Goal: Task Accomplishment & Management: Manage account settings

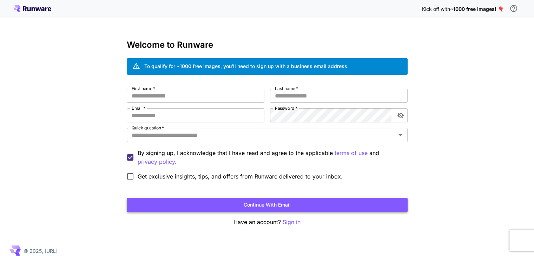
click at [267, 203] on button "Continue with email" at bounding box center [267, 205] width 281 height 14
click at [203, 96] on input "First name   *" at bounding box center [196, 96] width 138 height 14
type input "*********"
click at [274, 96] on input "Last name   *" at bounding box center [339, 96] width 138 height 14
type input "*"
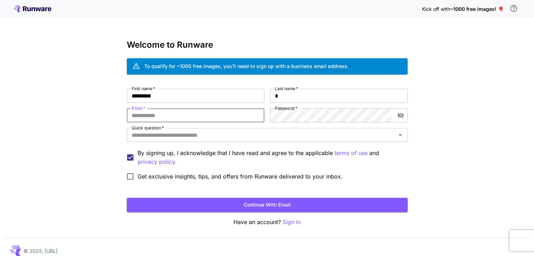
click at [219, 116] on input "Email   *" at bounding box center [196, 116] width 138 height 14
type input "**********"
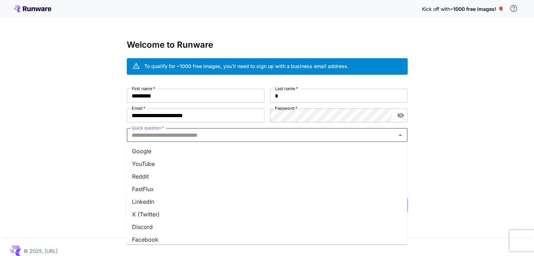
click at [253, 132] on input "Quick question   *" at bounding box center [261, 135] width 265 height 10
click at [268, 156] on li "Google" at bounding box center [266, 151] width 281 height 13
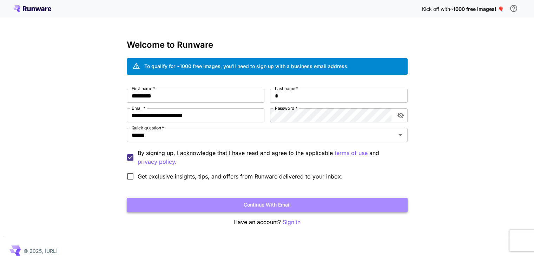
click at [259, 204] on button "Continue with email" at bounding box center [267, 205] width 281 height 14
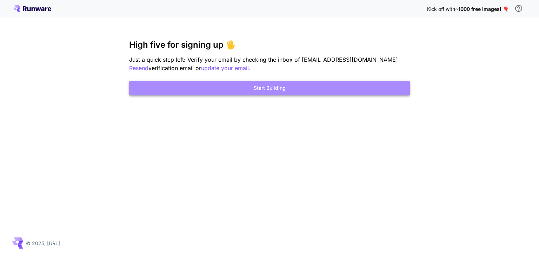
click at [368, 93] on button "Start Building" at bounding box center [269, 88] width 281 height 14
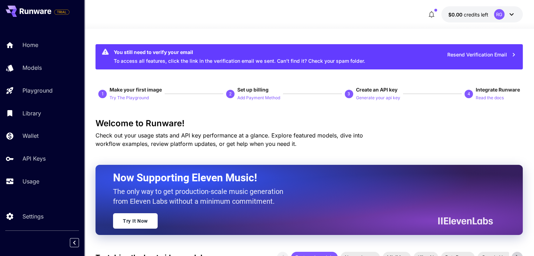
click at [438, 12] on button "button" at bounding box center [432, 14] width 14 height 14
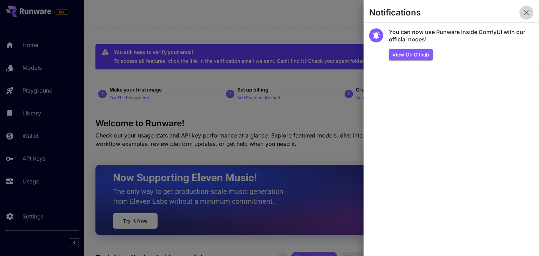
click at [524, 13] on icon "button" at bounding box center [527, 12] width 8 height 8
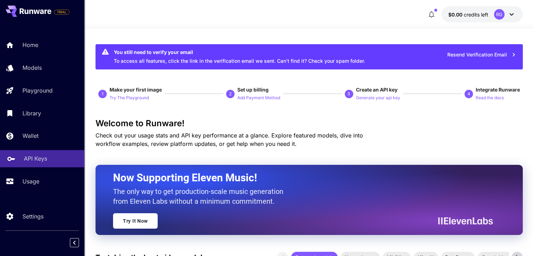
click at [28, 156] on p "API Keys" at bounding box center [35, 159] width 23 height 8
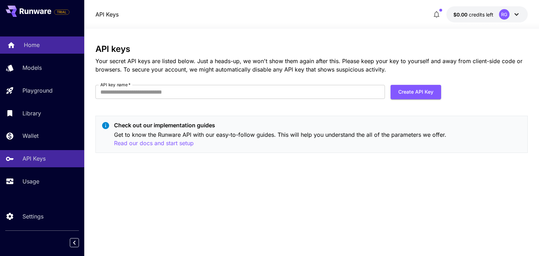
click at [39, 47] on p "Home" at bounding box center [32, 45] width 16 height 8
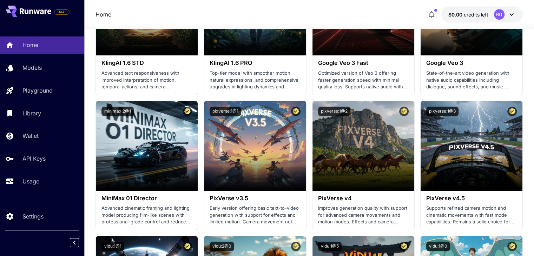
scroll to position [574, 0]
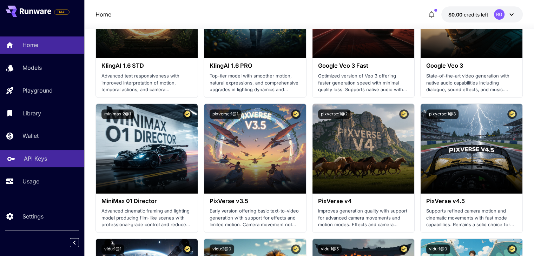
click at [58, 163] on div "API Keys" at bounding box center [51, 159] width 55 height 8
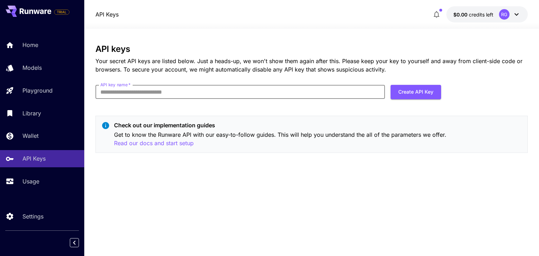
click at [142, 91] on input "API key name   *" at bounding box center [241, 92] width 290 height 14
type input "********"
click at [422, 92] on button "Create API Key" at bounding box center [416, 92] width 51 height 14
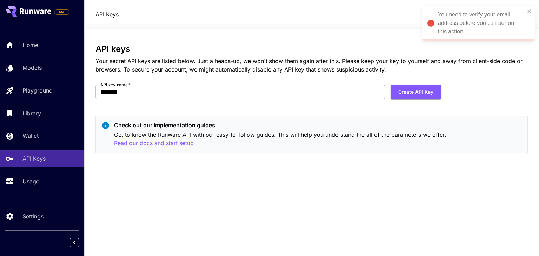
click at [486, 24] on div "You need to verify your email address before you can perform this action." at bounding box center [481, 23] width 87 height 25
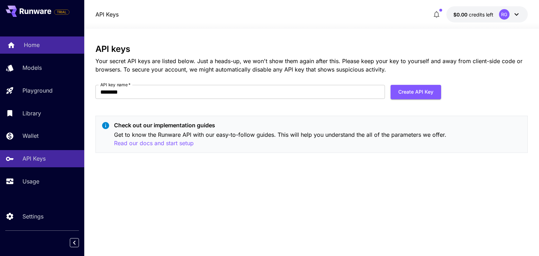
click at [51, 47] on div "Home" at bounding box center [51, 45] width 55 height 8
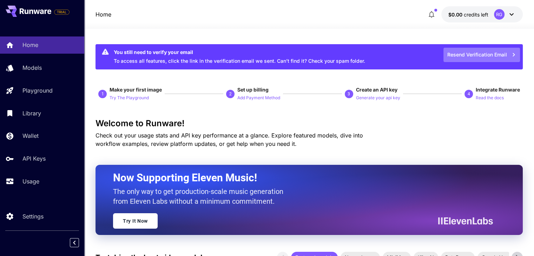
click at [454, 53] on button "Resend Verification Email" at bounding box center [482, 55] width 77 height 14
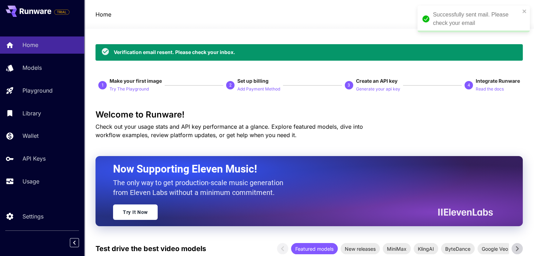
click at [462, 20] on div "Successfully sent mail. Please check your email" at bounding box center [476, 19] width 87 height 17
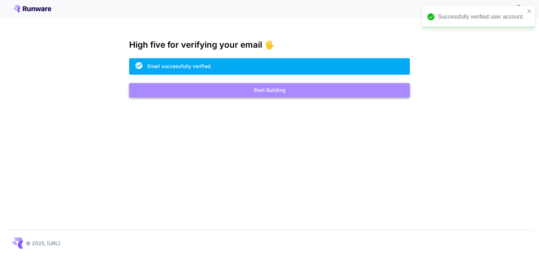
click at [256, 92] on button "Start Building" at bounding box center [269, 90] width 281 height 14
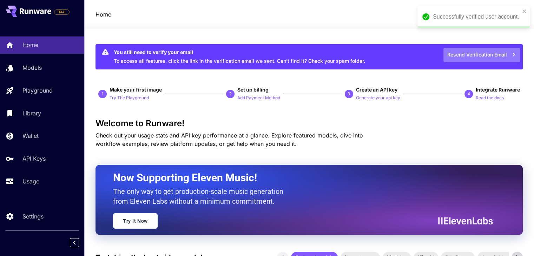
click at [487, 48] on button "Resend Verification Email" at bounding box center [482, 55] width 77 height 14
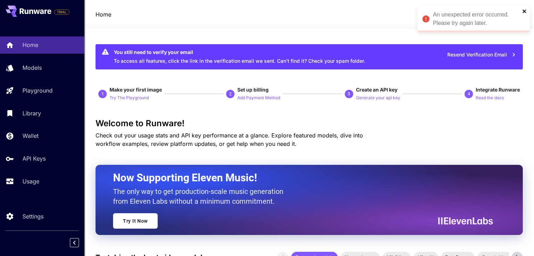
click at [524, 11] on icon "close" at bounding box center [525, 11] width 4 height 4
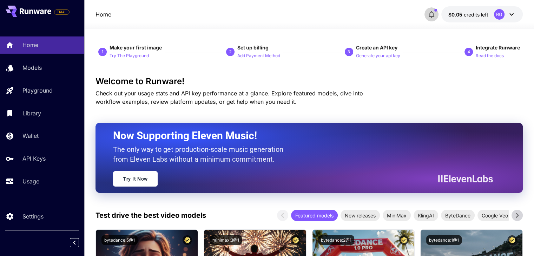
click at [437, 17] on button "button" at bounding box center [432, 14] width 14 height 14
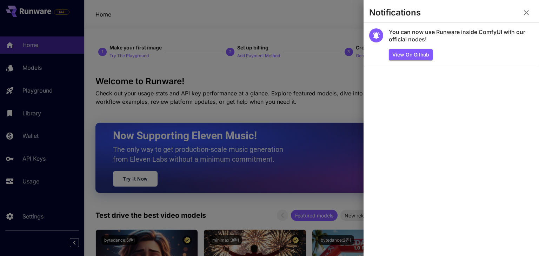
click at [523, 14] on icon "button" at bounding box center [527, 12] width 8 height 8
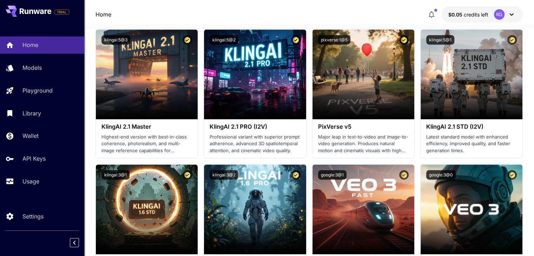
scroll to position [333, 0]
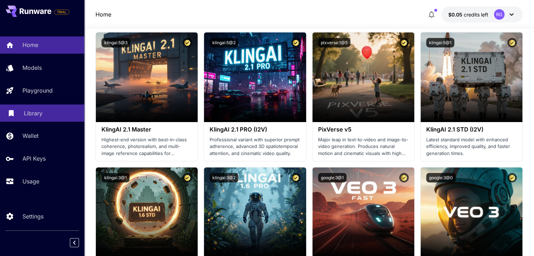
click at [56, 112] on div "Library" at bounding box center [51, 113] width 55 height 8
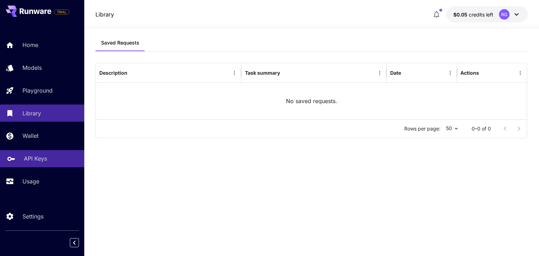
click at [48, 153] on link "API Keys" at bounding box center [42, 158] width 84 height 17
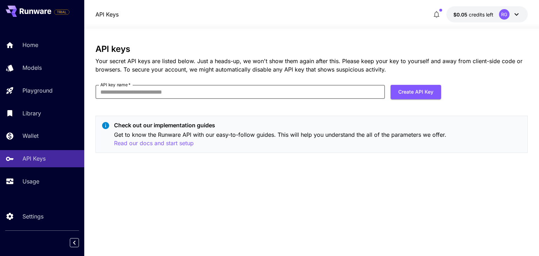
click at [197, 85] on input "API key name   *" at bounding box center [241, 92] width 290 height 14
type input "********"
click button "Create API Key" at bounding box center [416, 92] width 51 height 14
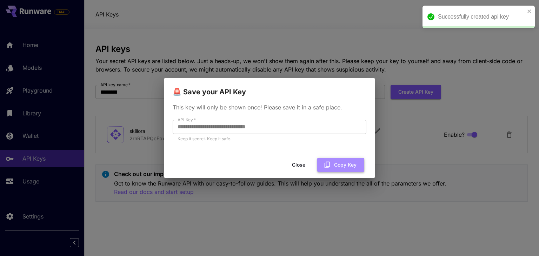
click at [325, 165] on icon "button" at bounding box center [328, 165] width 6 height 6
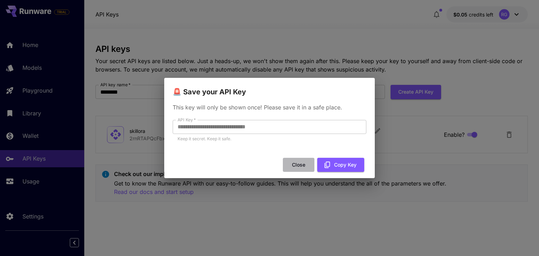
click at [312, 165] on button "Close" at bounding box center [299, 165] width 32 height 14
